Goal: Task Accomplishment & Management: Manage account settings

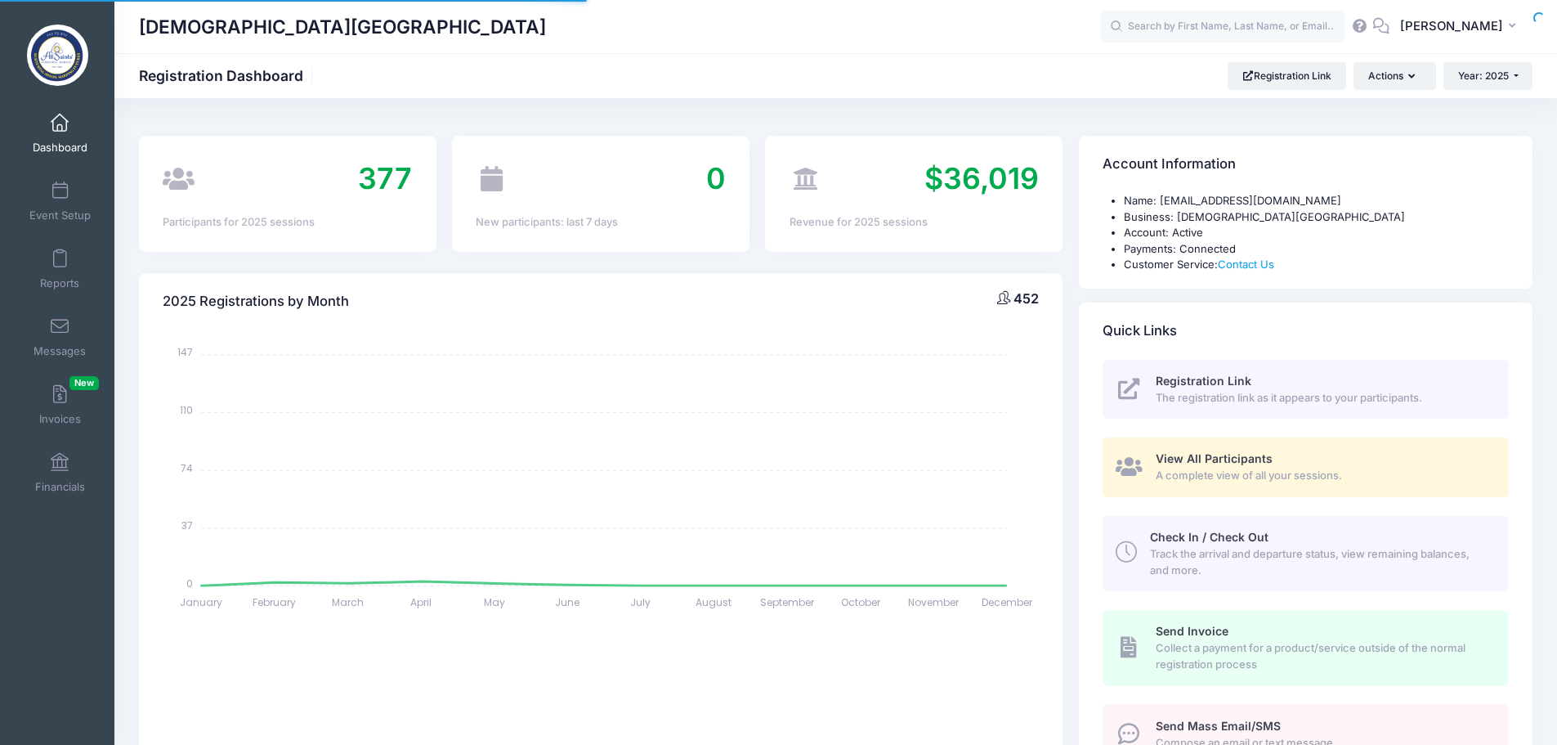
select select
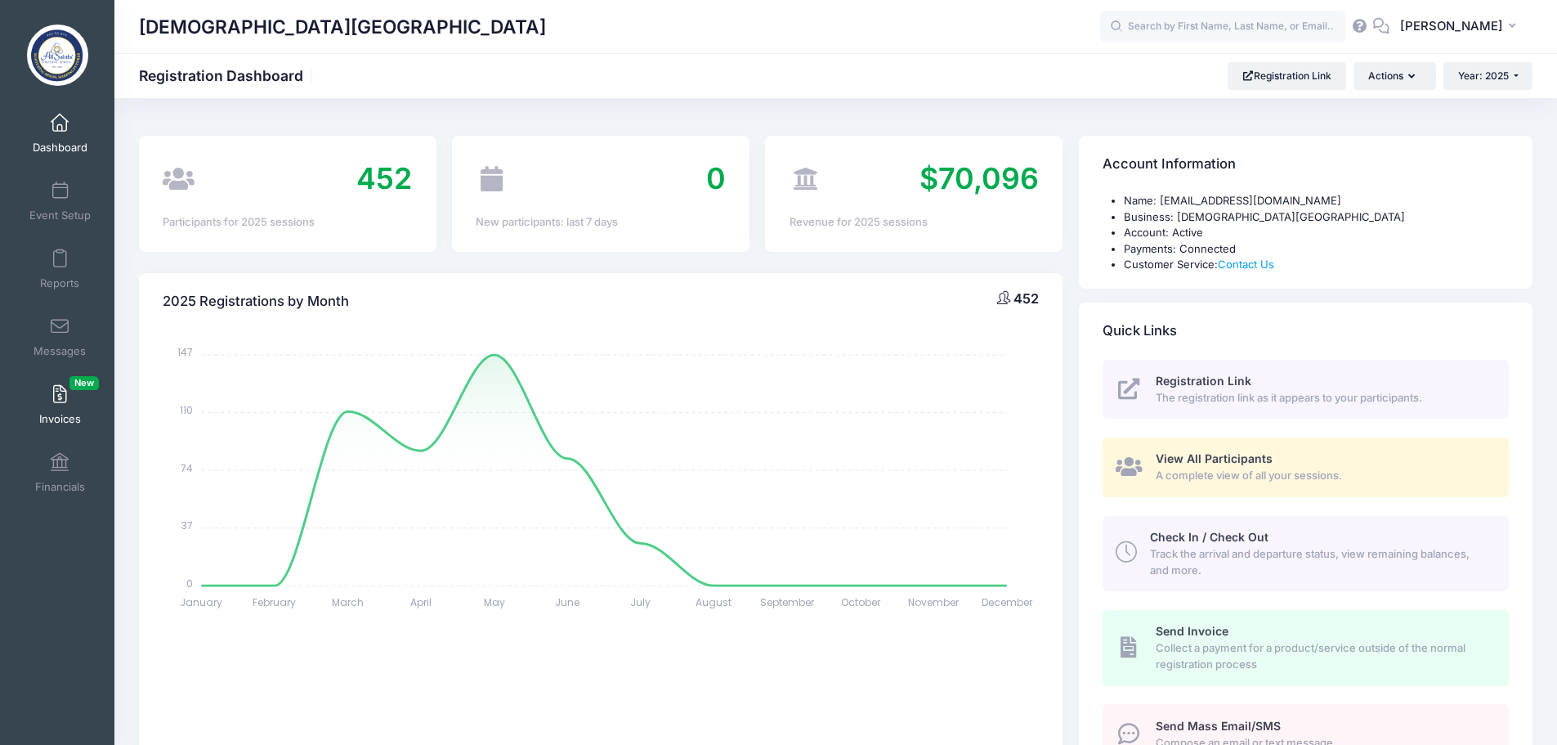
click at [57, 419] on span "Invoices New" at bounding box center [60, 419] width 42 height 14
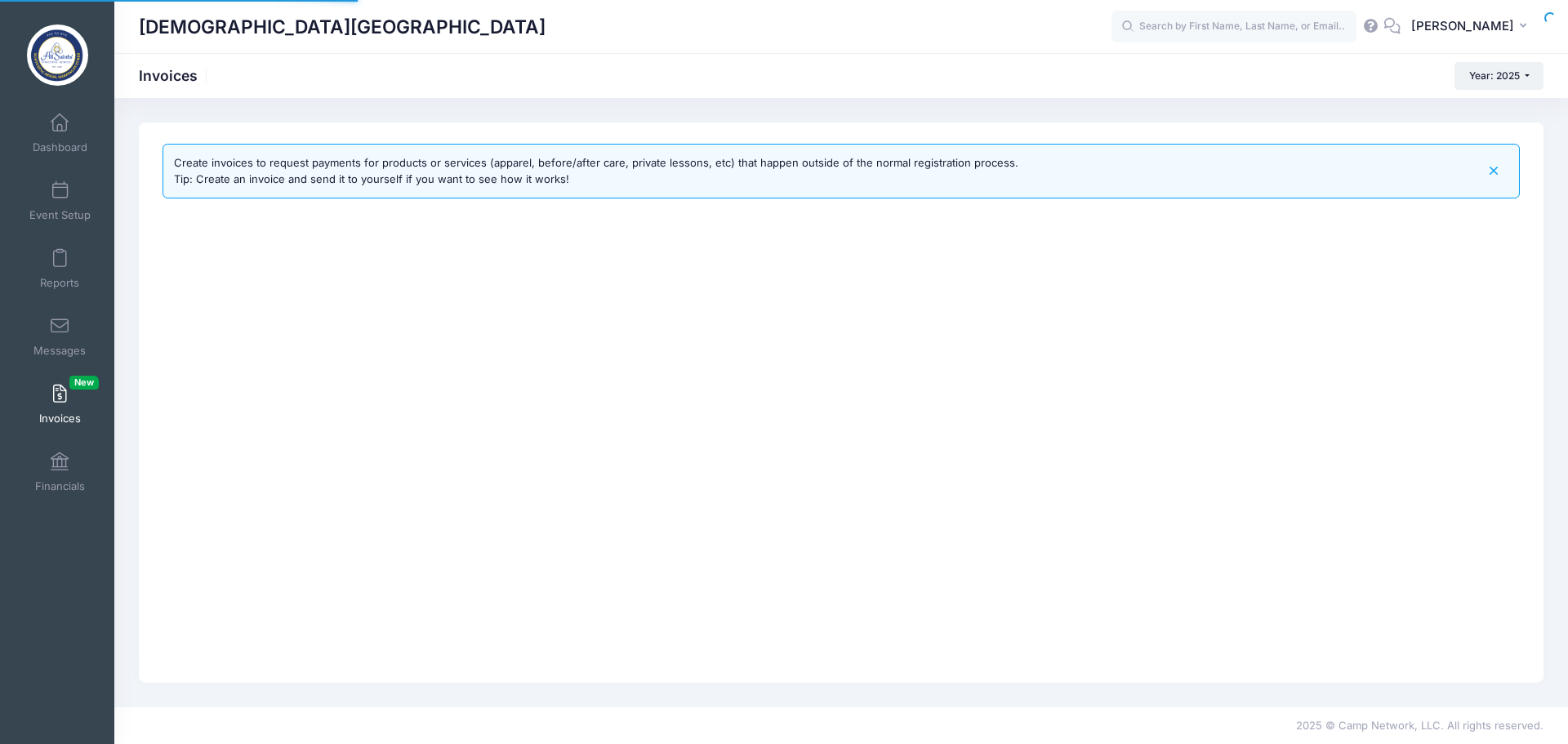
select select
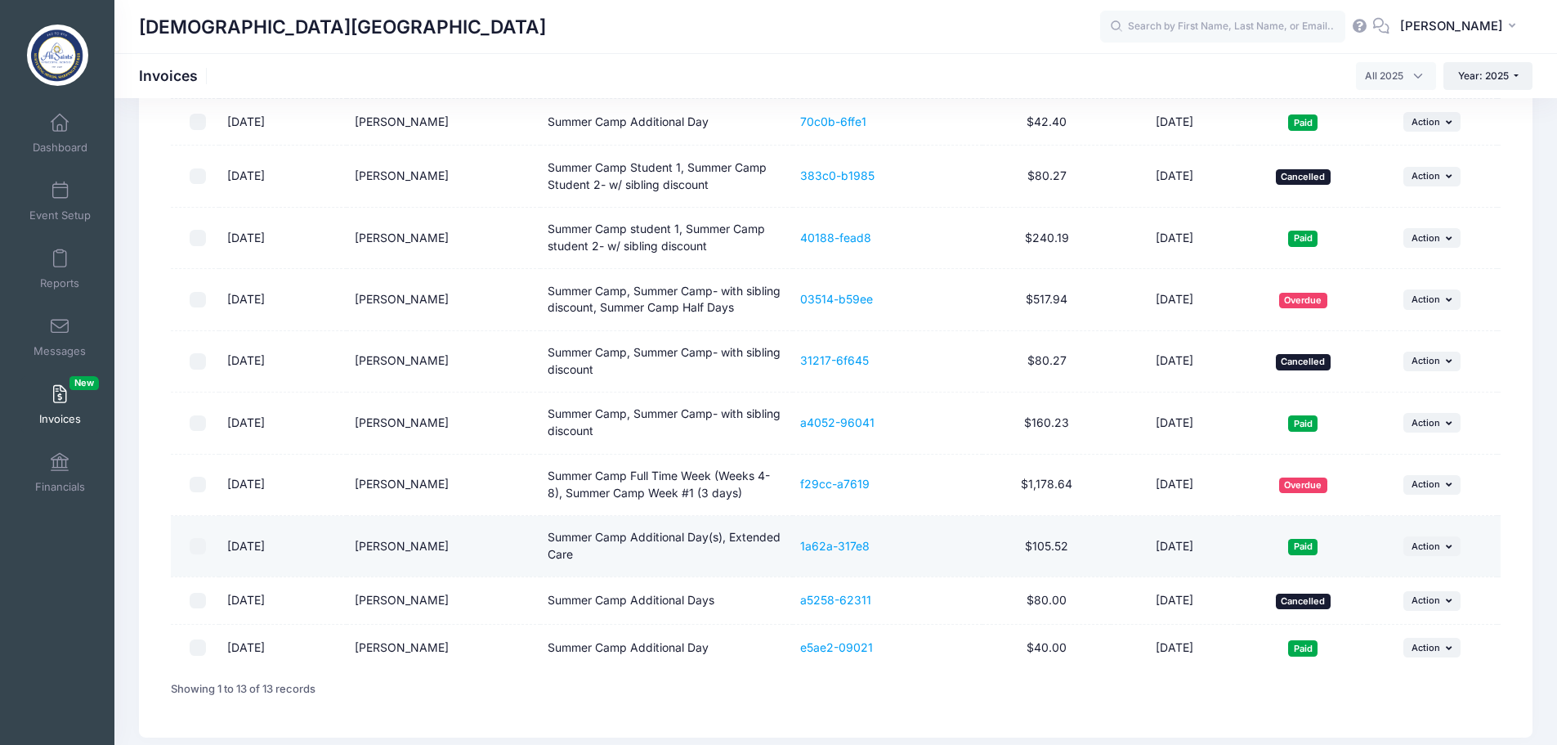
scroll to position [318, 0]
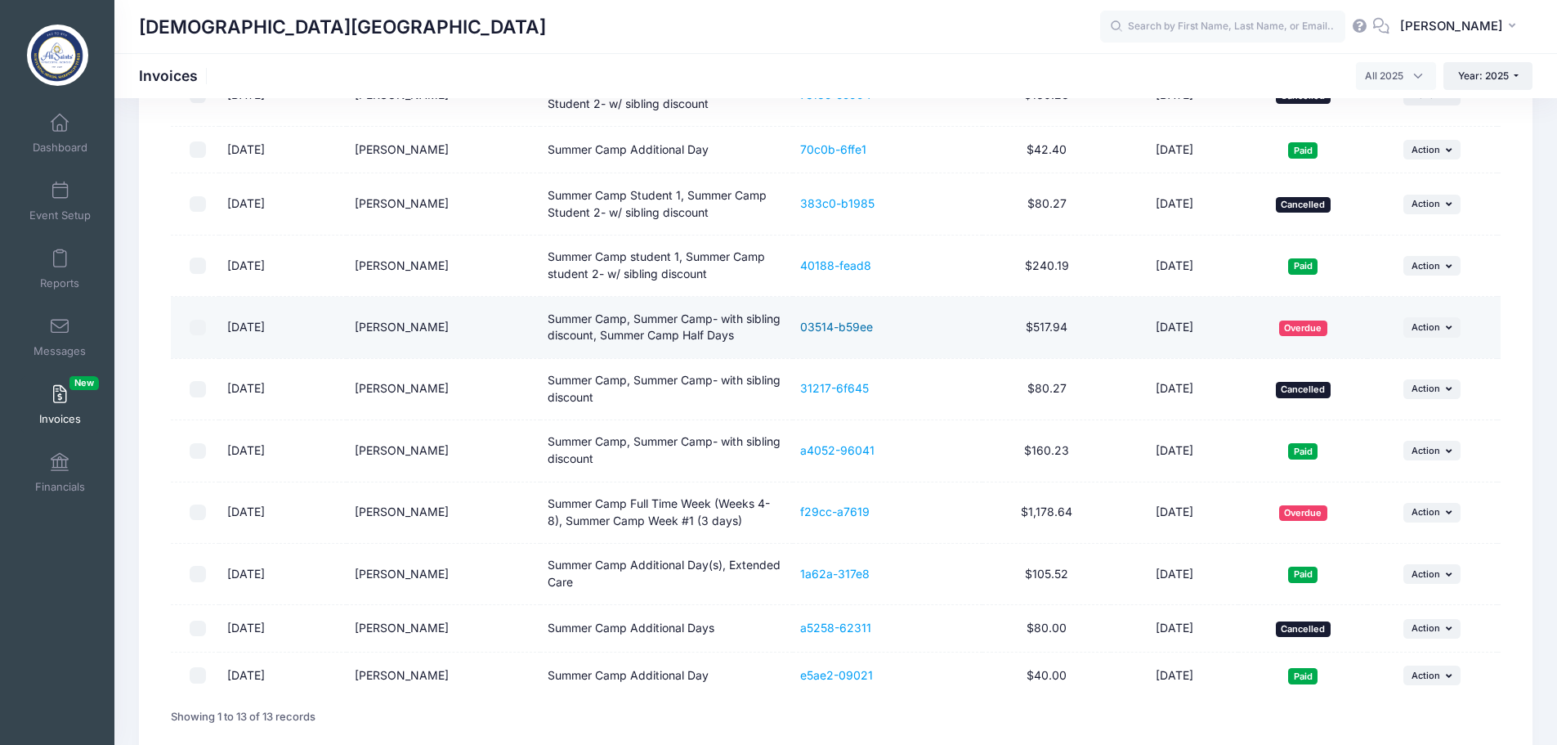
click at [825, 327] on link "03514-b59ee" at bounding box center [836, 327] width 73 height 14
click at [1436, 323] on span "Action" at bounding box center [1426, 326] width 29 height 11
click at [1420, 457] on link "Cancel" at bounding box center [1409, 456] width 87 height 31
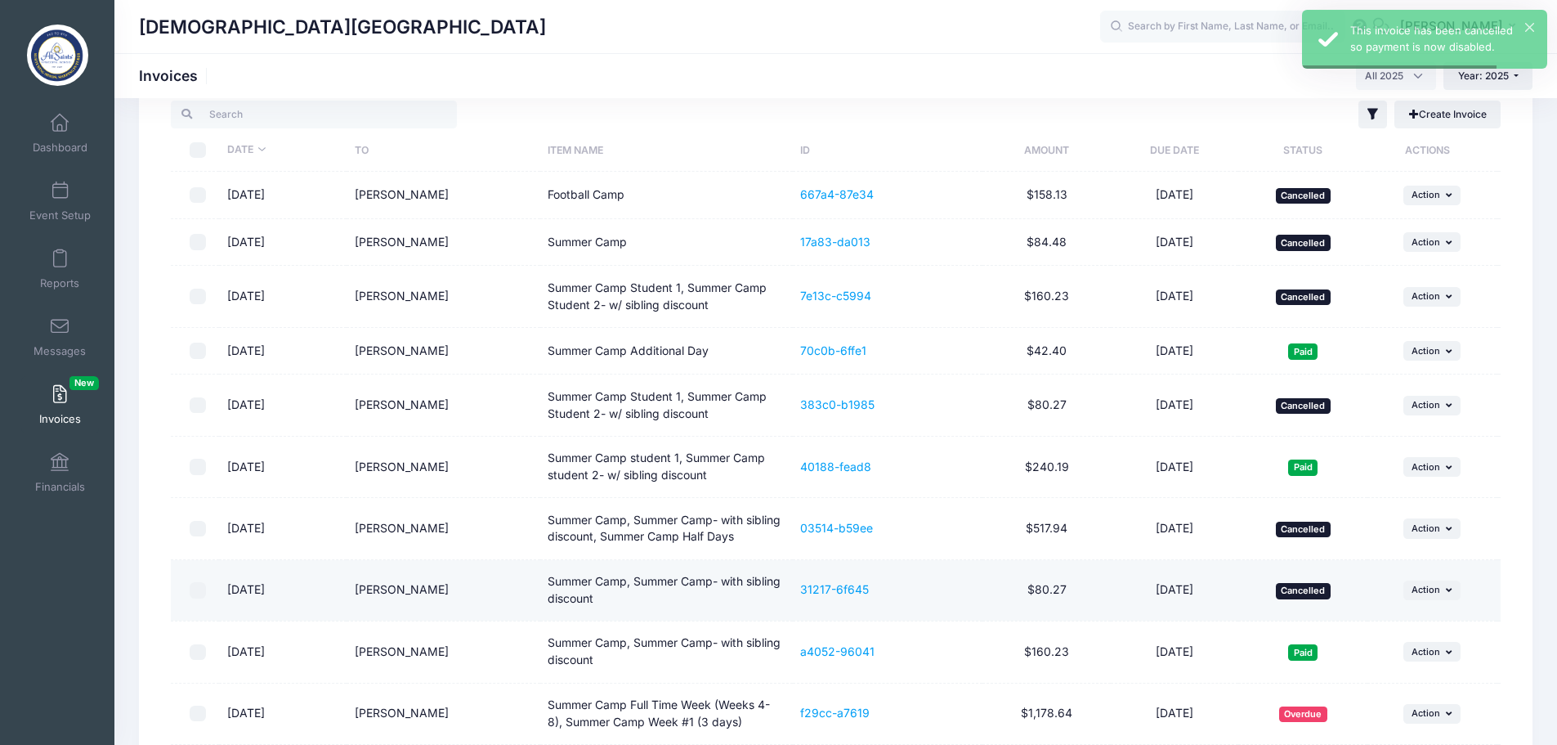
scroll to position [0, 0]
